Goal: Check status: Check status

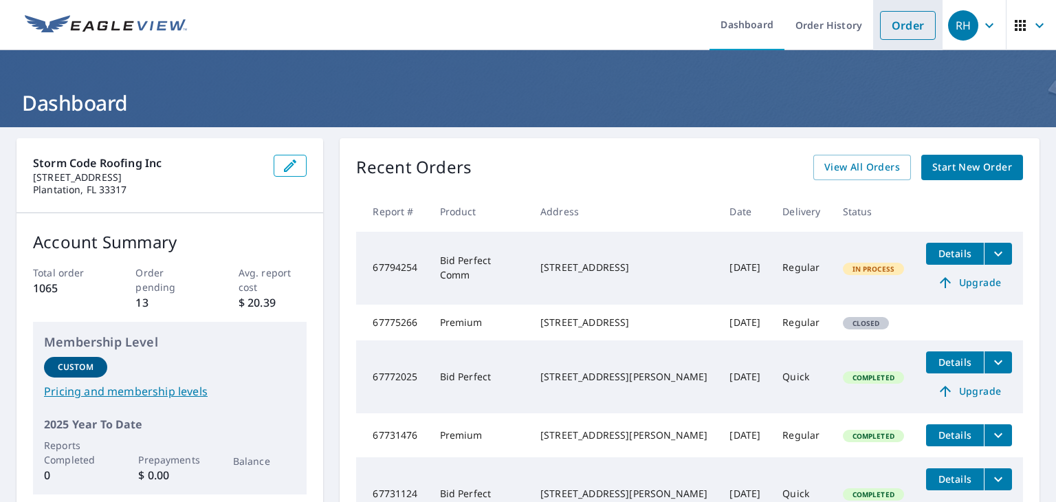
click at [898, 25] on link "Order" at bounding box center [908, 25] width 56 height 29
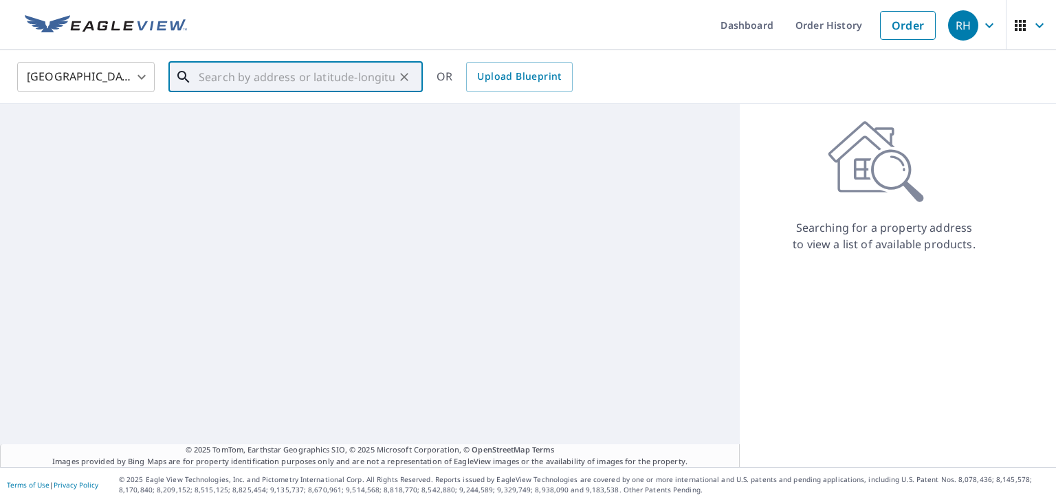
click at [373, 80] on input "text" at bounding box center [297, 77] width 196 height 38
paste input "[STREET_ADDRESS]"
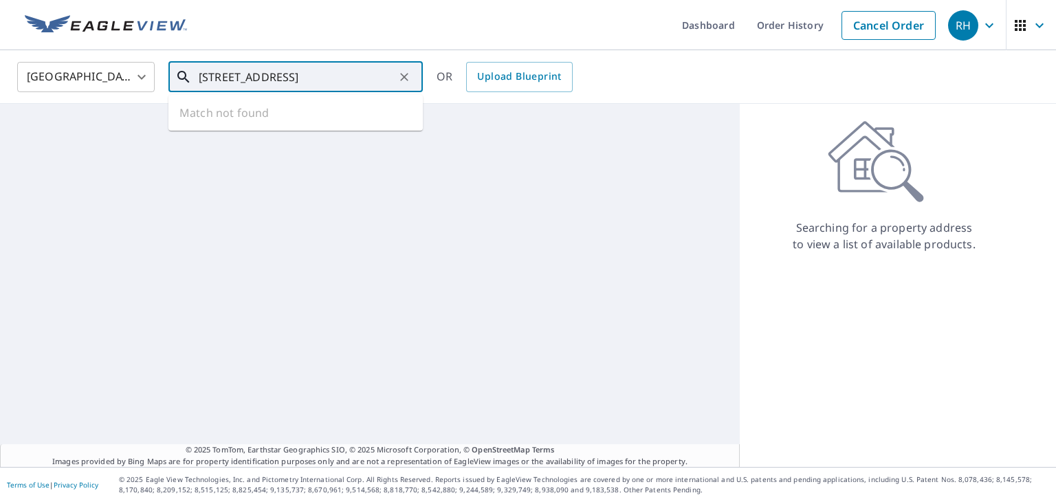
scroll to position [0, 62]
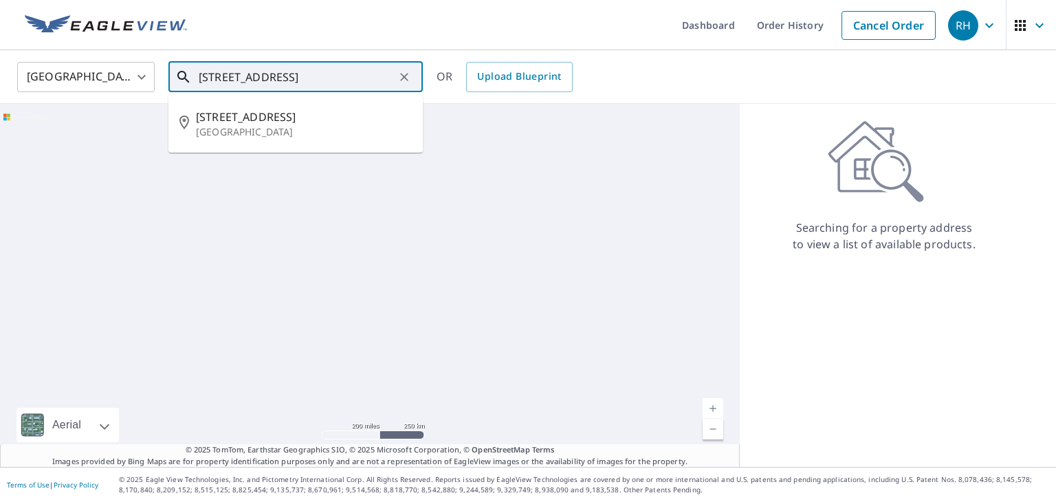
type input "[STREET_ADDRESS]"
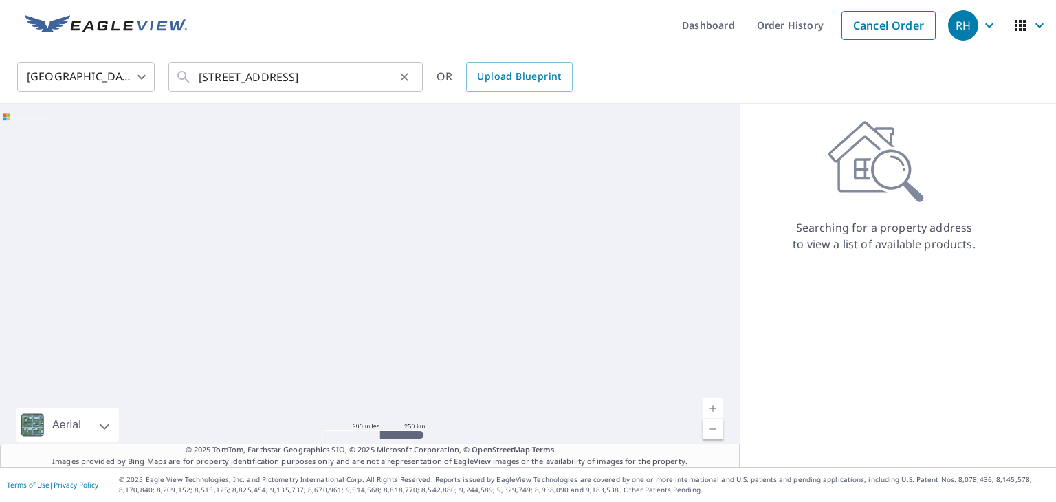
scroll to position [0, 0]
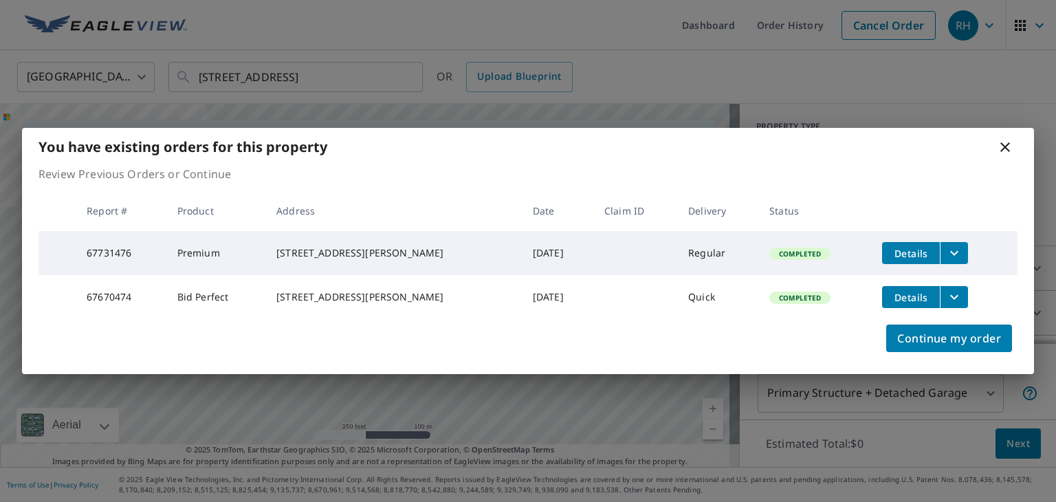
click at [962, 242] on button "filesDropdownBtn-67731476" at bounding box center [954, 253] width 28 height 22
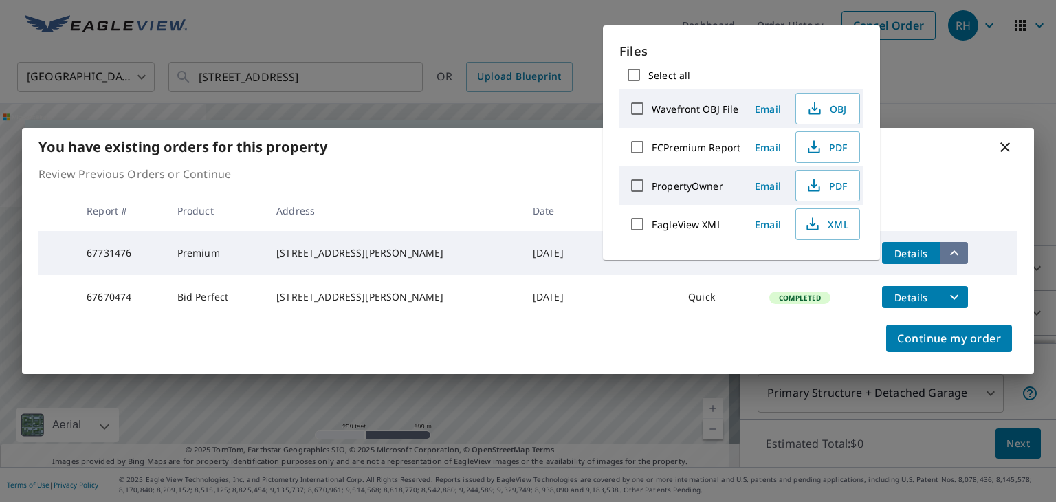
click at [962, 242] on button "filesDropdownBtn-67731476" at bounding box center [954, 253] width 28 height 22
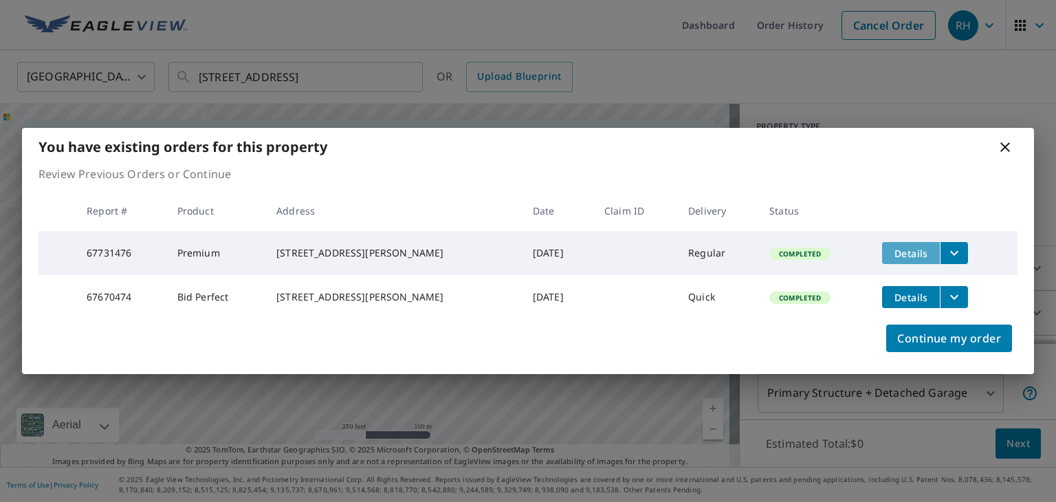
click at [899, 247] on span "Details" at bounding box center [910, 253] width 41 height 13
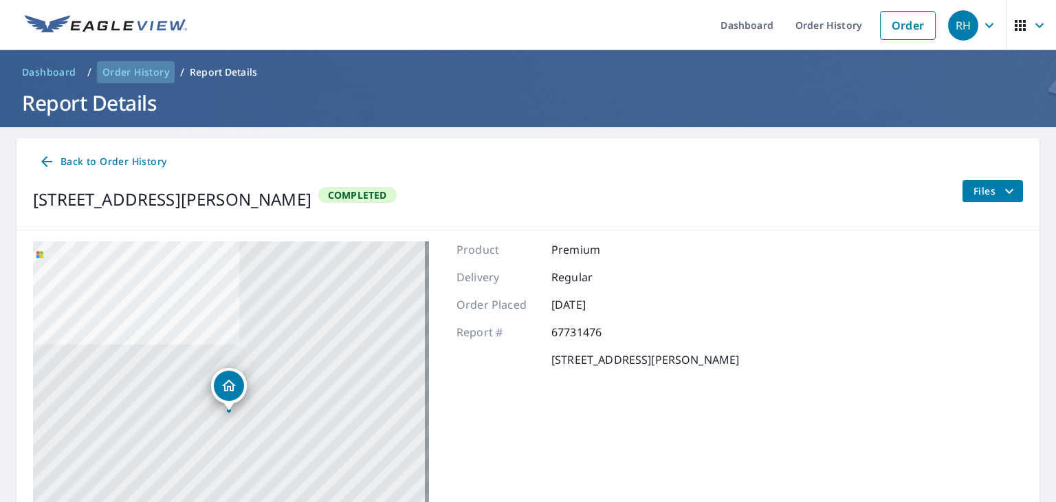
click at [134, 69] on span "Order History" at bounding box center [135, 72] width 67 height 14
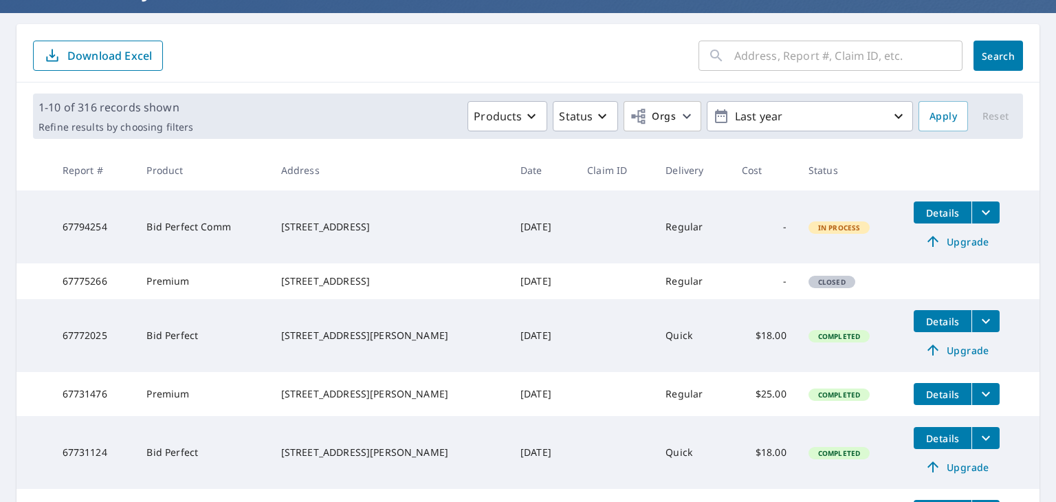
scroll to position [115, 0]
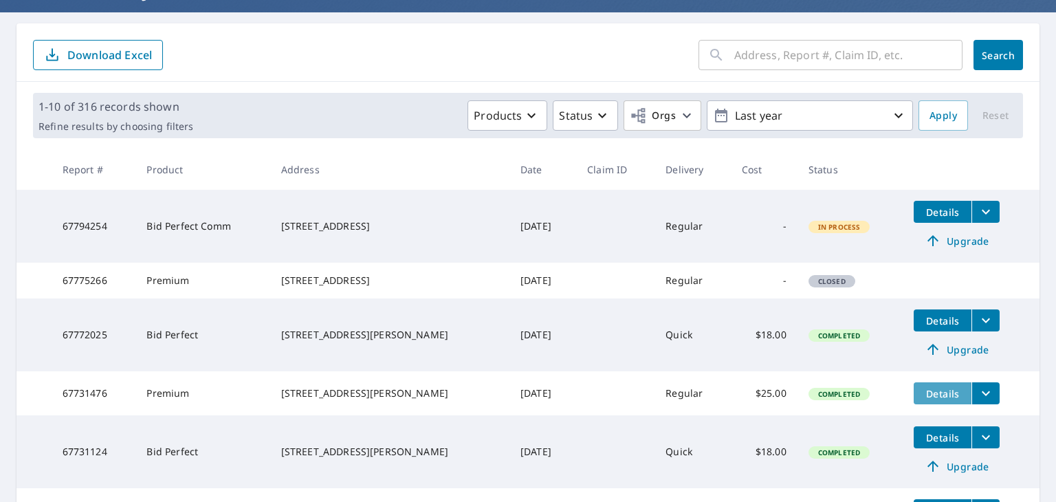
click at [927, 400] on span "Details" at bounding box center [942, 393] width 41 height 13
